Goal: Task Accomplishment & Management: Complete application form

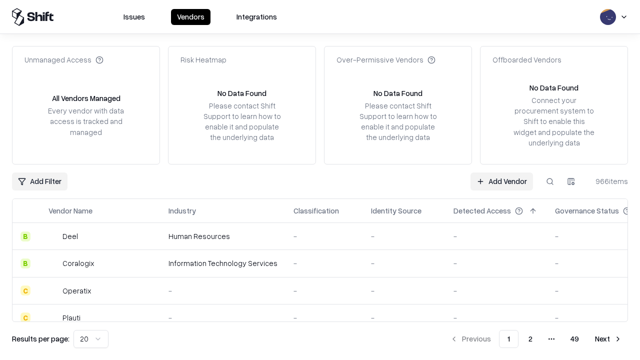
click at [501, 181] on link "Add Vendor" at bounding box center [501, 181] width 62 height 18
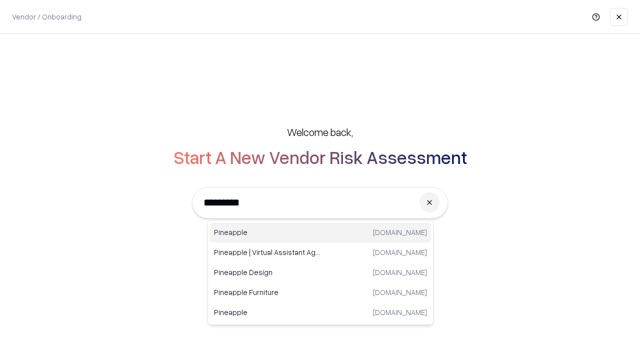
click at [320, 232] on div "Pineapple [DOMAIN_NAME]" at bounding box center [320, 232] width 221 height 20
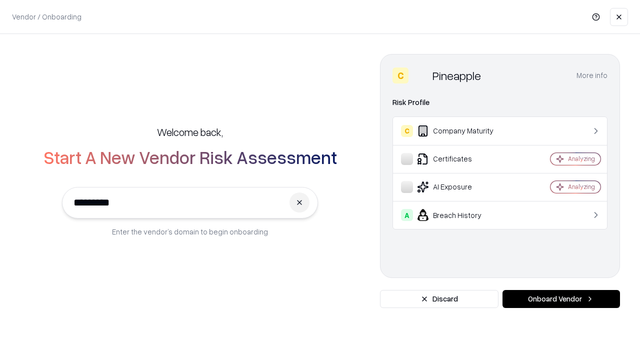
type input "*********"
click at [561, 299] on button "Onboard Vendor" at bounding box center [560, 299] width 117 height 18
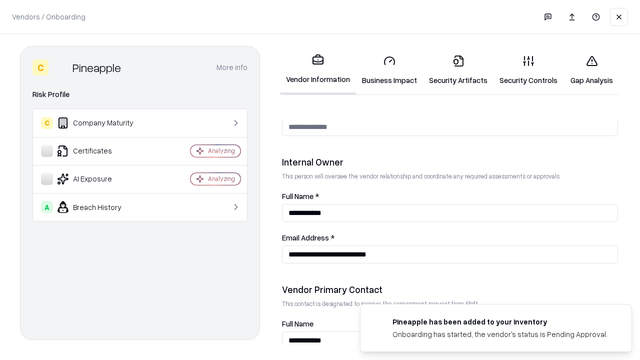
scroll to position [518, 0]
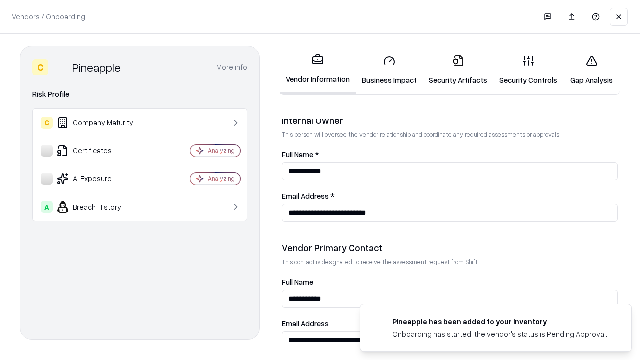
click at [389, 70] on link "Business Impact" at bounding box center [389, 70] width 67 height 46
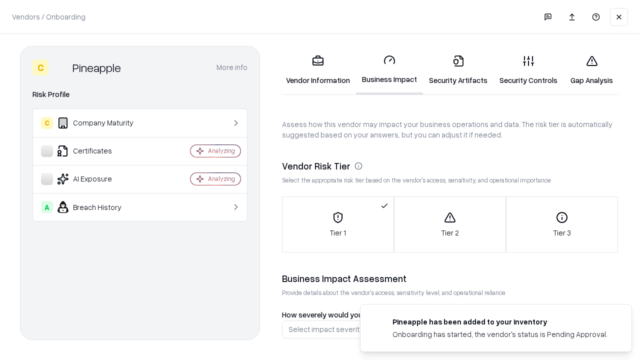
click at [591, 70] on link "Gap Analysis" at bounding box center [591, 70] width 56 height 46
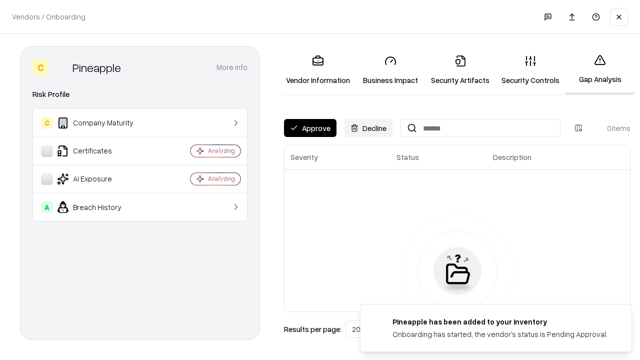
click at [310, 128] on button "Approve" at bounding box center [310, 128] width 52 height 18
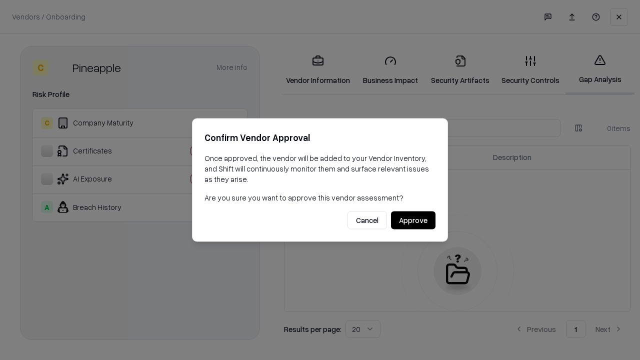
click at [413, 220] on button "Approve" at bounding box center [413, 220] width 44 height 18
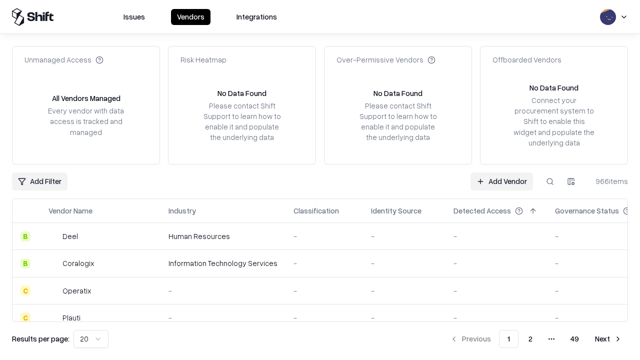
type input "*********"
click at [501, 181] on link "Add Vendor" at bounding box center [501, 181] width 62 height 18
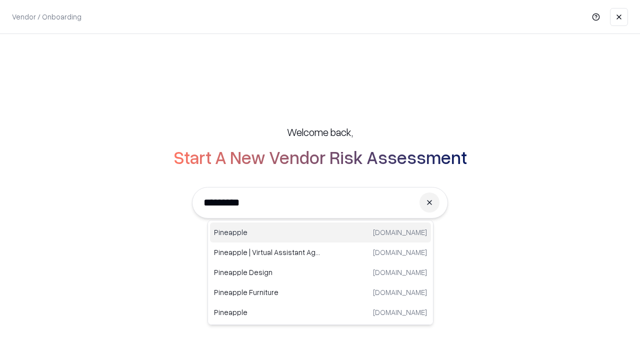
click at [320, 232] on div "Pineapple [DOMAIN_NAME]" at bounding box center [320, 232] width 221 height 20
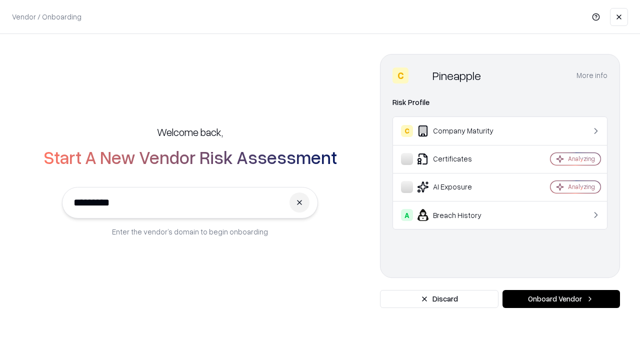
type input "*********"
click at [561, 299] on button "Onboard Vendor" at bounding box center [560, 299] width 117 height 18
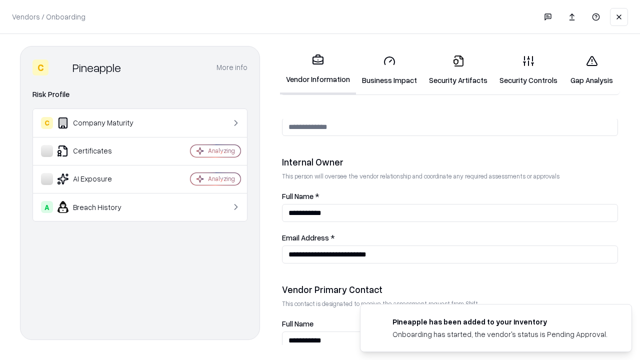
scroll to position [518, 0]
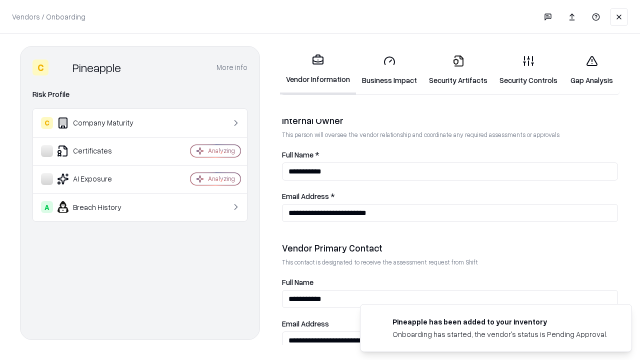
click at [591, 70] on link "Gap Analysis" at bounding box center [591, 70] width 56 height 46
